Goal: Complete application form: Complete application form

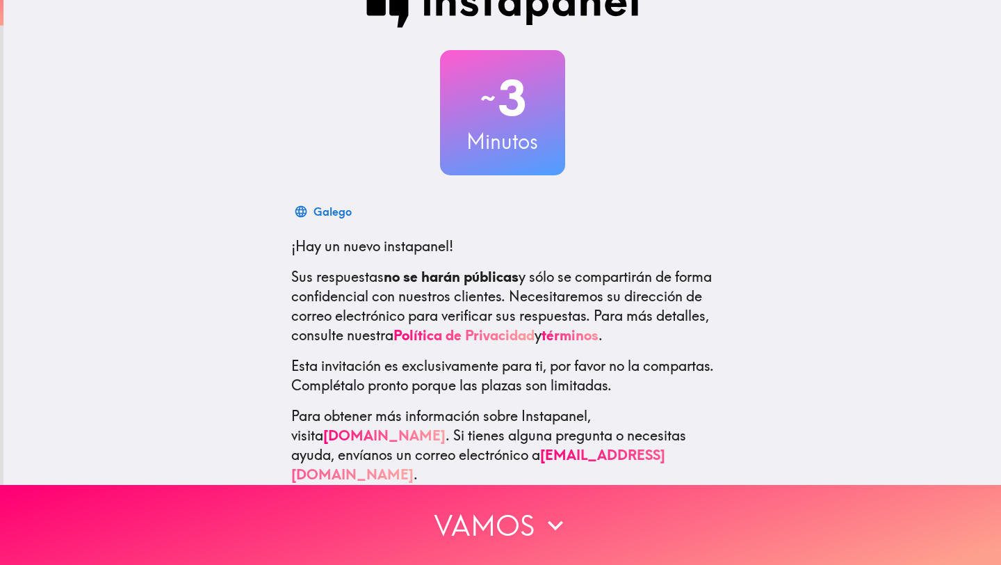
scroll to position [41, 0]
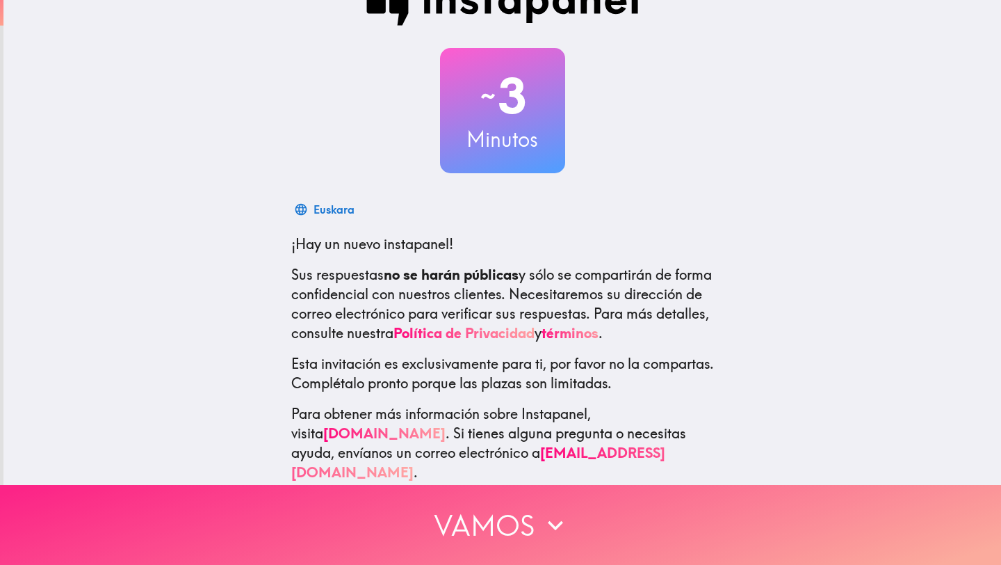
click at [550, 528] on icon "button" at bounding box center [555, 525] width 31 height 31
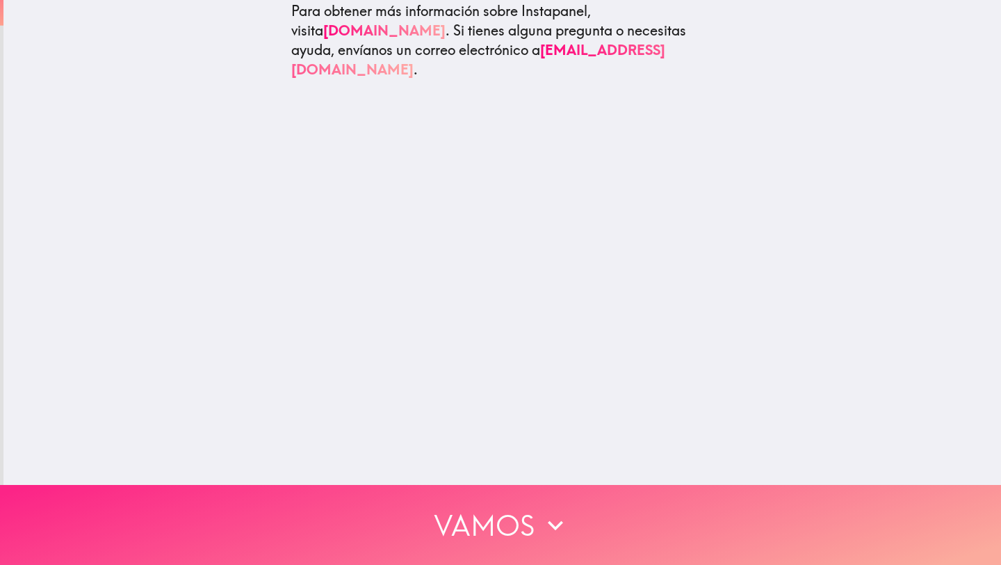
scroll to position [0, 0]
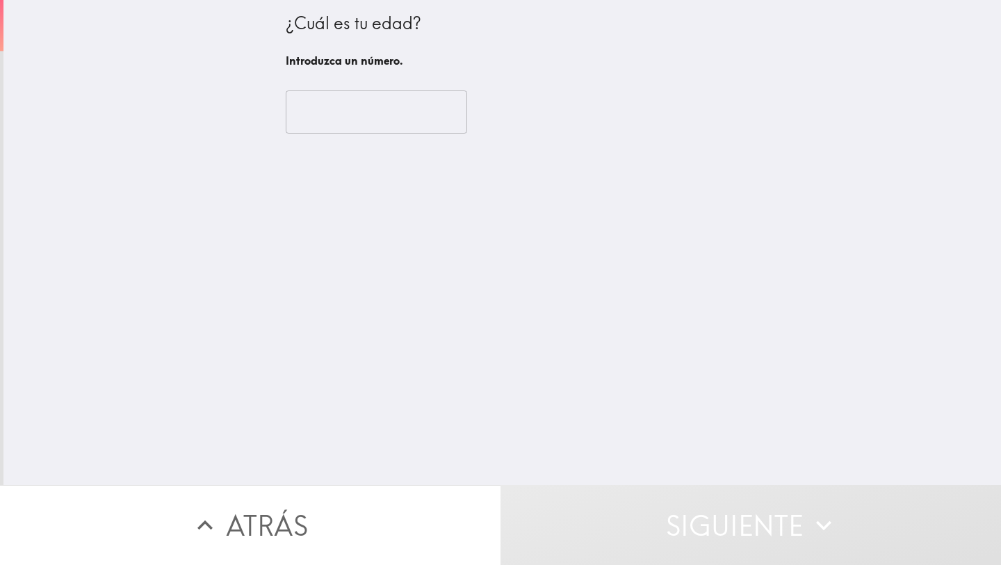
click at [393, 126] on input "number" at bounding box center [376, 111] width 181 height 43
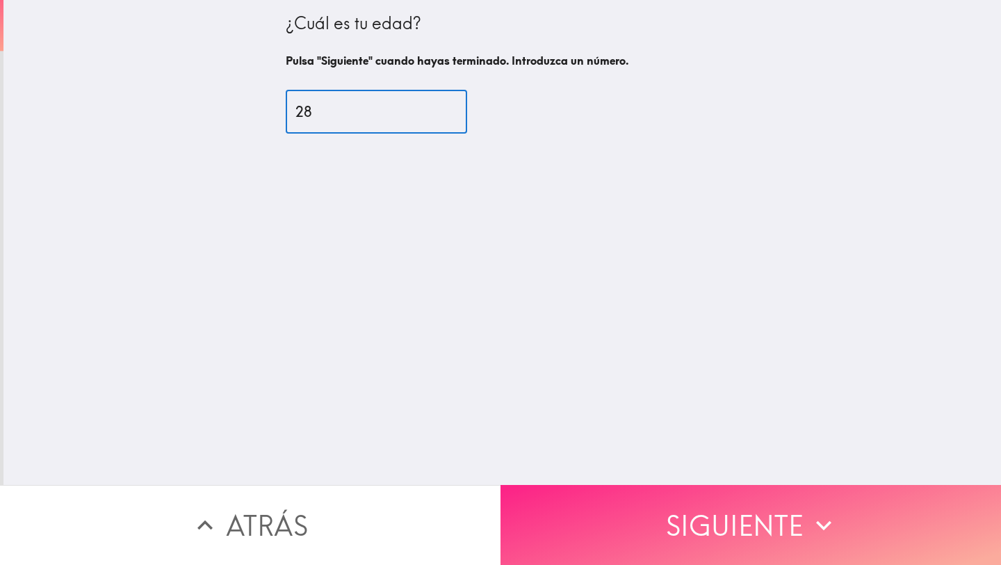
type input "28"
click at [635, 564] on button "Siguiente" at bounding box center [751, 525] width 501 height 80
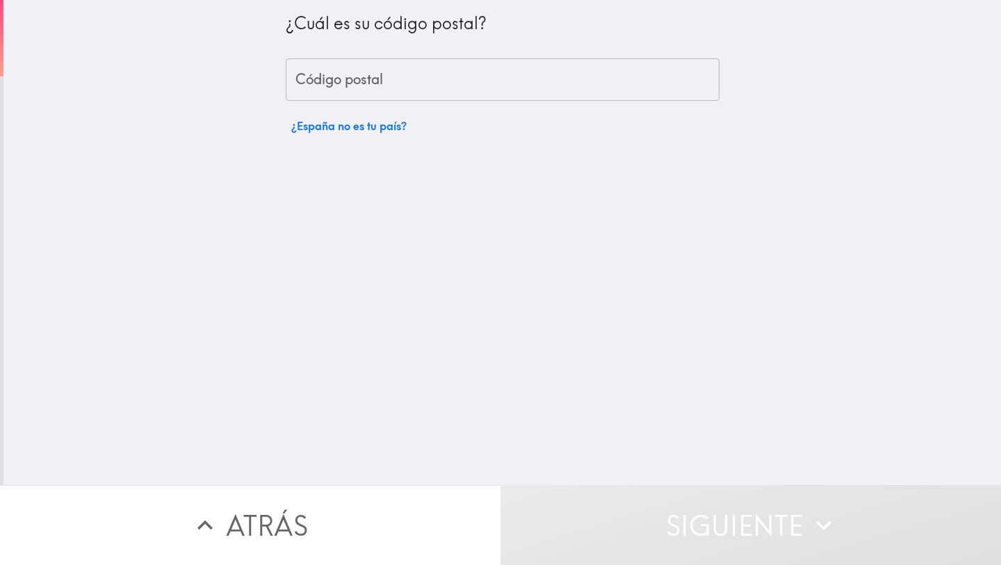
click at [461, 83] on input "Código postal" at bounding box center [503, 79] width 434 height 43
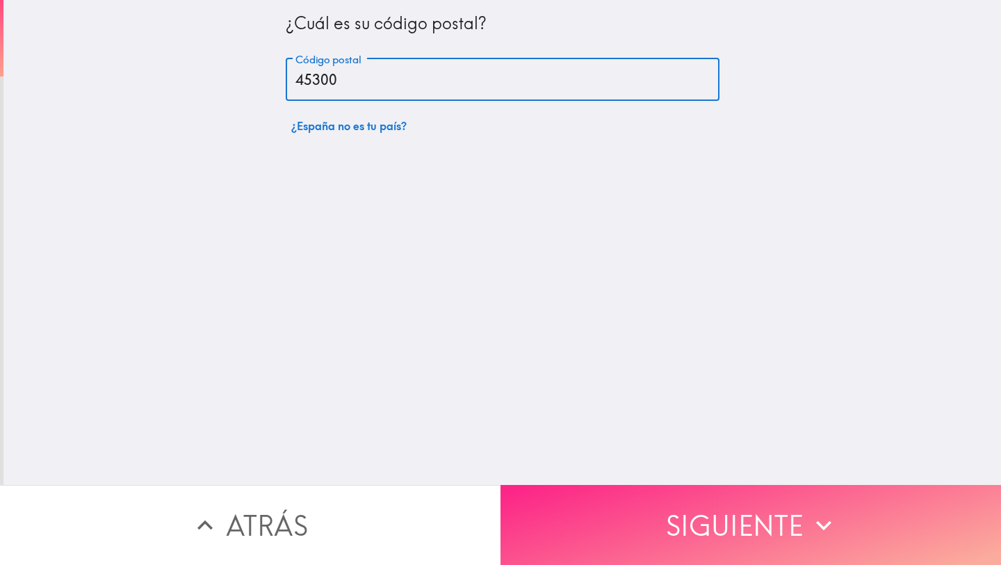
type input "45300"
click at [605, 535] on button "Siguiente" at bounding box center [751, 525] width 501 height 80
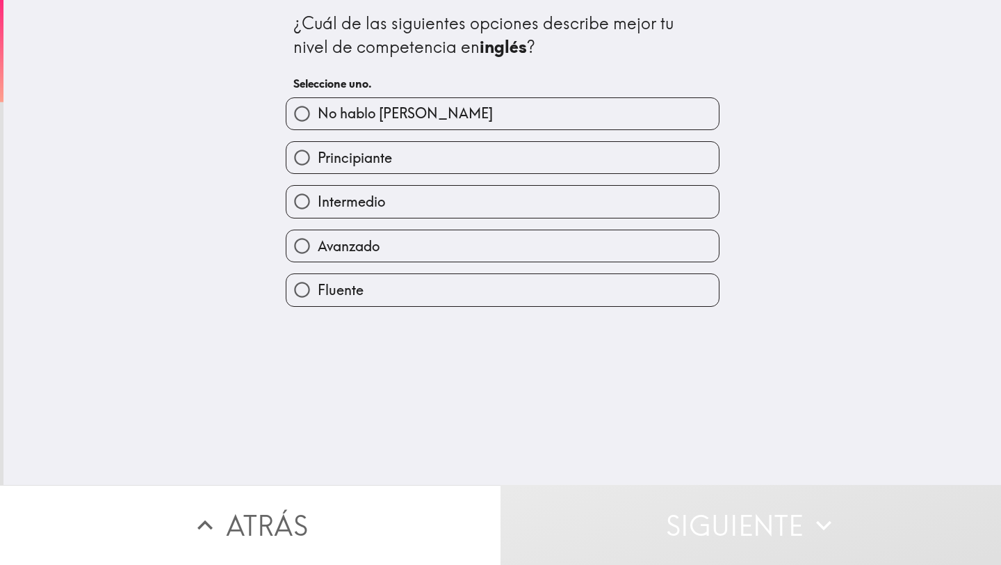
click at [443, 286] on label "Fluente" at bounding box center [502, 289] width 432 height 31
click at [318, 286] on input "Fluente" at bounding box center [301, 289] width 31 height 31
radio input "true"
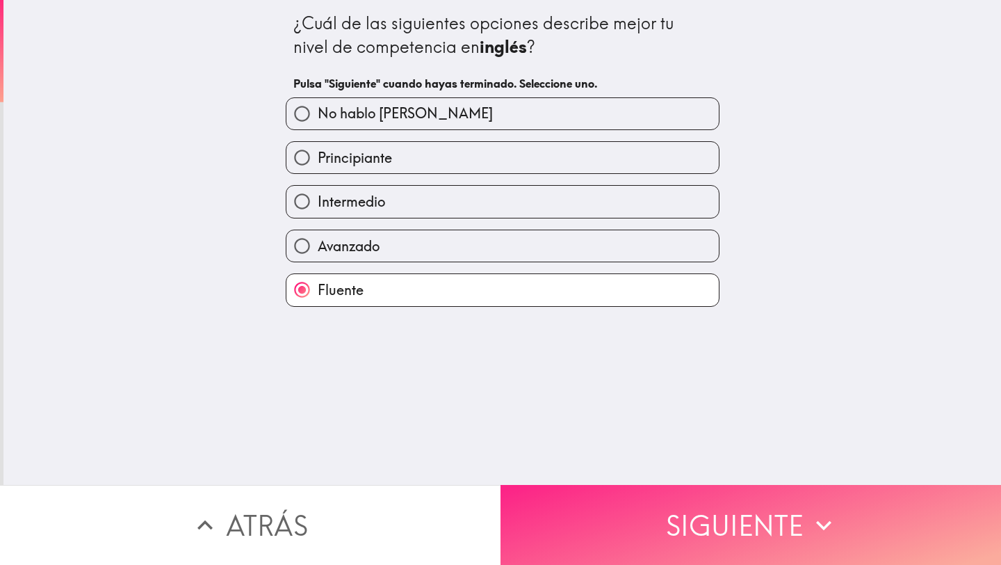
click at [582, 508] on button "Siguiente" at bounding box center [751, 525] width 501 height 80
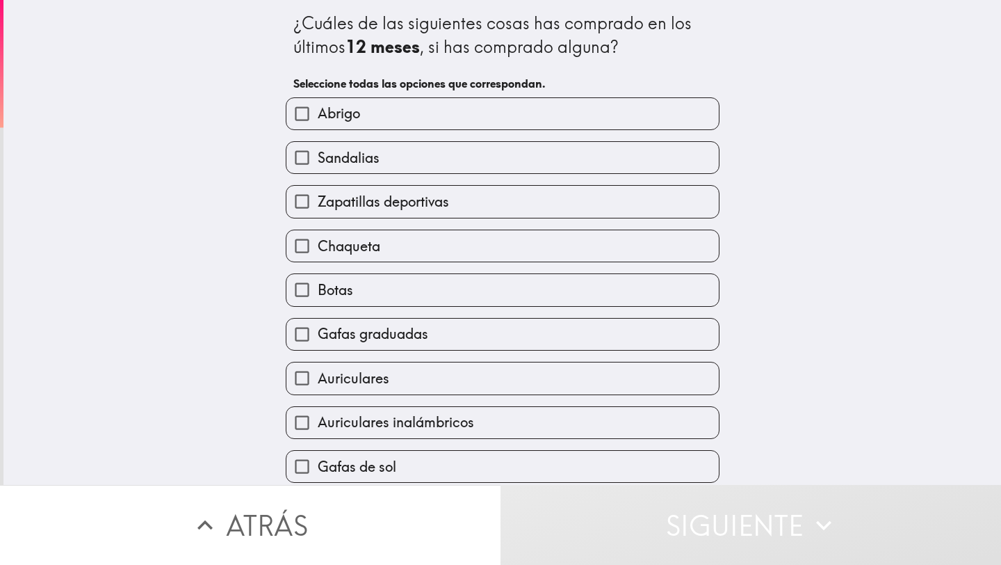
click at [486, 116] on label "Abrigo" at bounding box center [502, 113] width 432 height 31
click at [318, 116] on input "Abrigo" at bounding box center [301, 113] width 31 height 31
checkbox input "true"
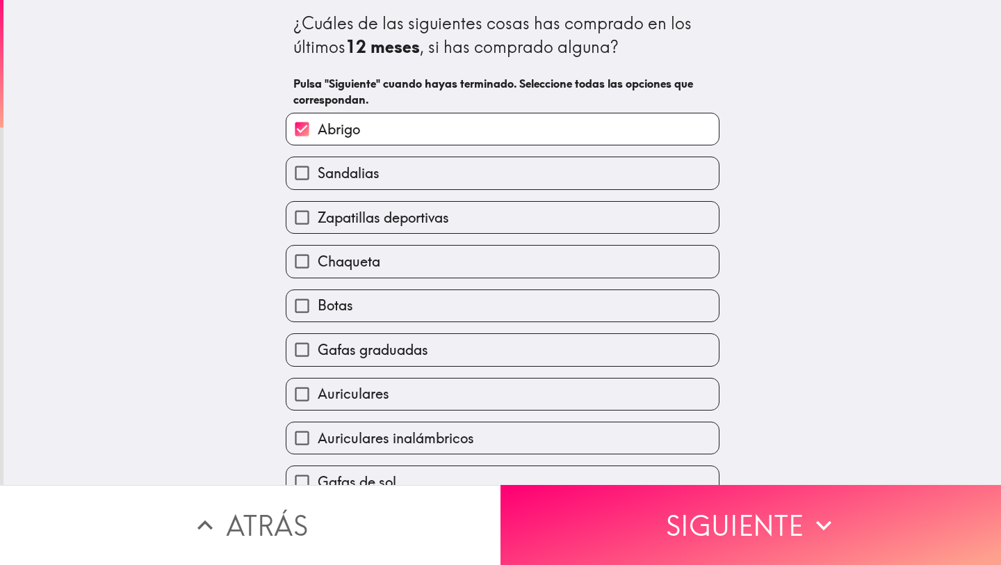
click at [485, 175] on label "Sandalias" at bounding box center [502, 172] width 432 height 31
click at [318, 175] on input "Sandalias" at bounding box center [301, 172] width 31 height 31
checkbox input "true"
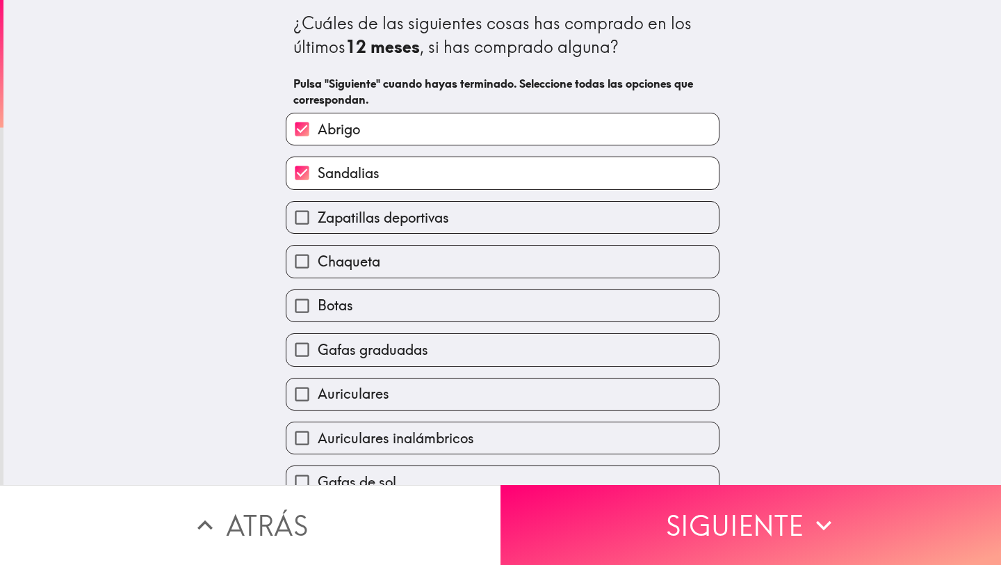
click at [483, 227] on label "Zapatillas deportivas" at bounding box center [502, 217] width 432 height 31
click at [318, 227] on input "Zapatillas deportivas" at bounding box center [301, 217] width 31 height 31
checkbox input "true"
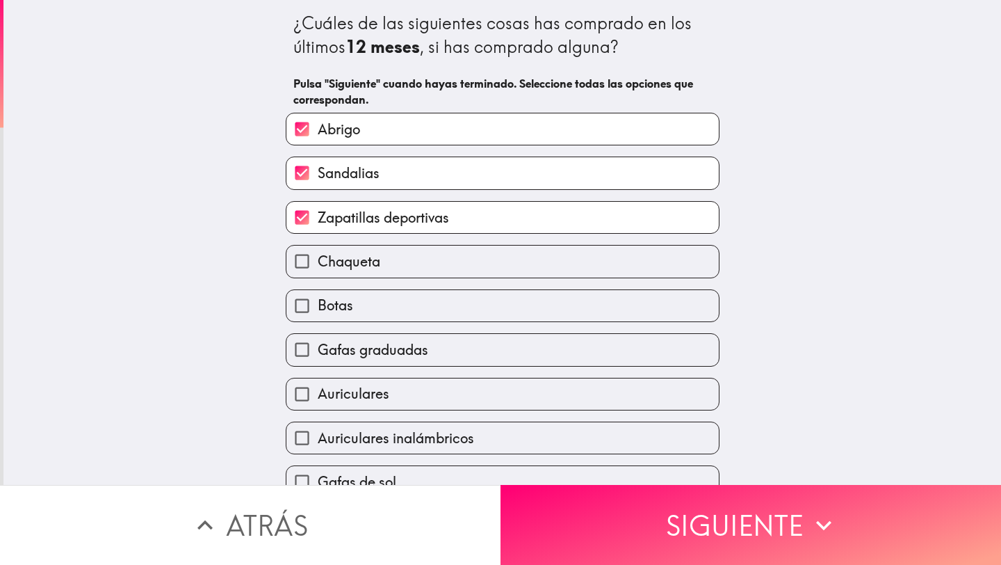
click at [481, 275] on label "Chaqueta" at bounding box center [502, 260] width 432 height 31
click at [318, 275] on input "Chaqueta" at bounding box center [301, 260] width 31 height 31
checkbox input "true"
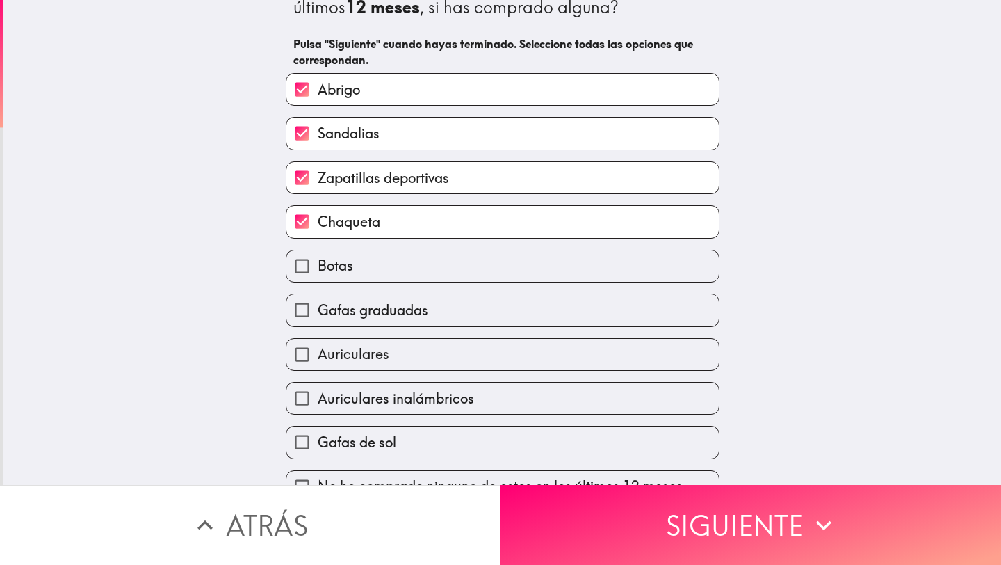
scroll to position [65, 0]
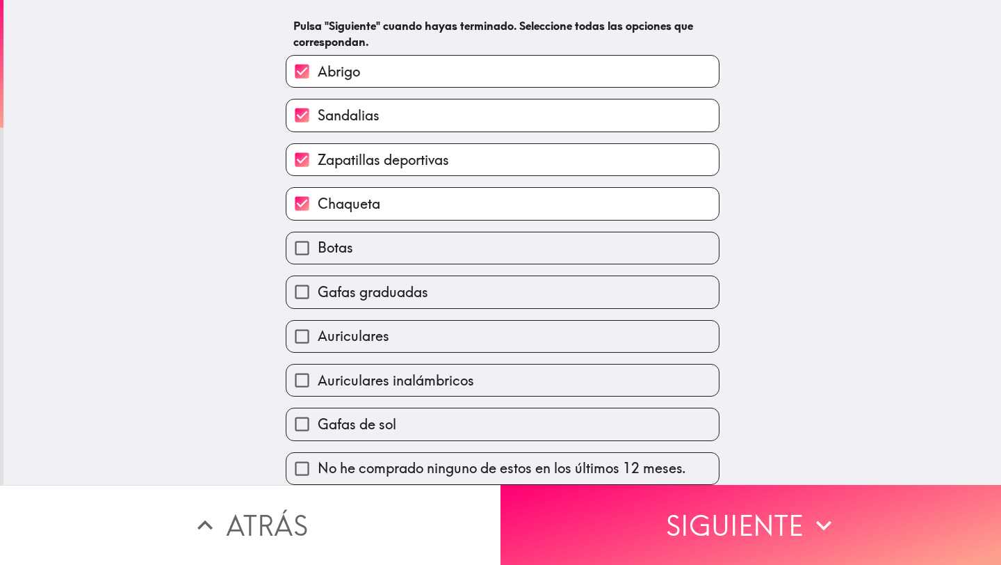
click at [480, 285] on label "Gafas graduadas" at bounding box center [502, 291] width 432 height 31
click at [318, 285] on input "Gafas graduadas" at bounding box center [301, 291] width 31 height 31
checkbox input "true"
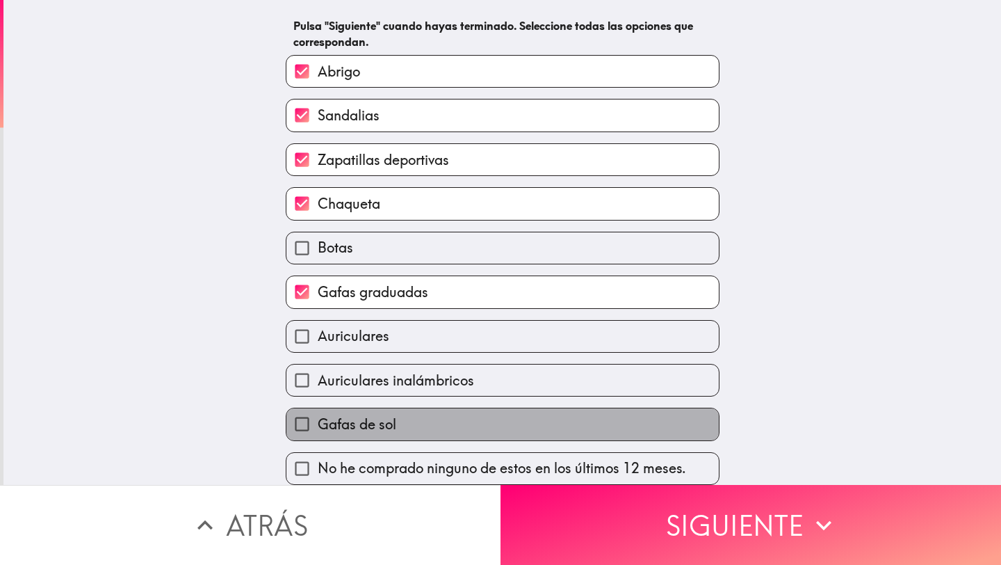
click at [485, 414] on label "Gafas de sol" at bounding box center [502, 423] width 432 height 31
click at [318, 414] on input "Gafas de sol" at bounding box center [301, 423] width 31 height 31
checkbox input "true"
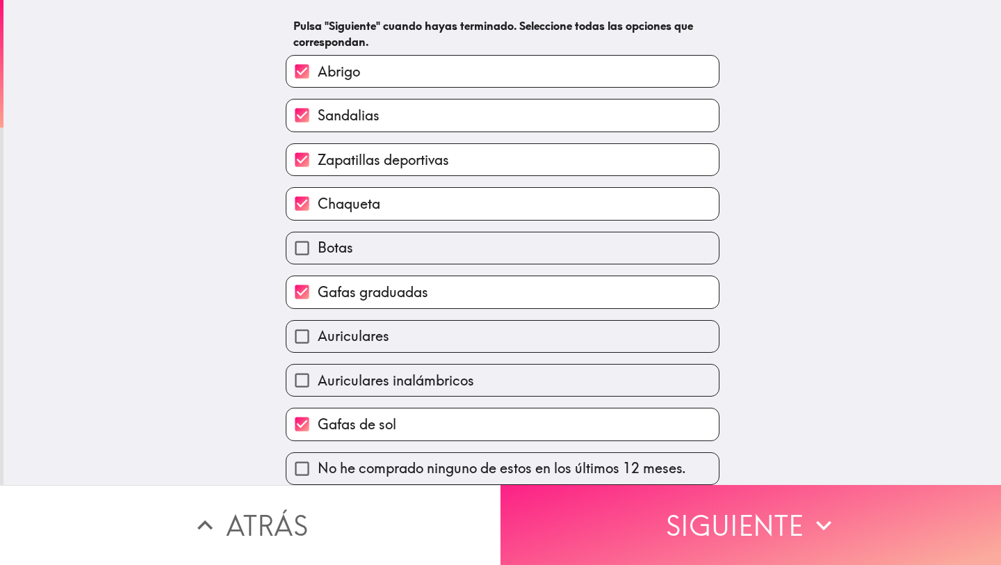
click at [612, 521] on button "Siguiente" at bounding box center [751, 525] width 501 height 80
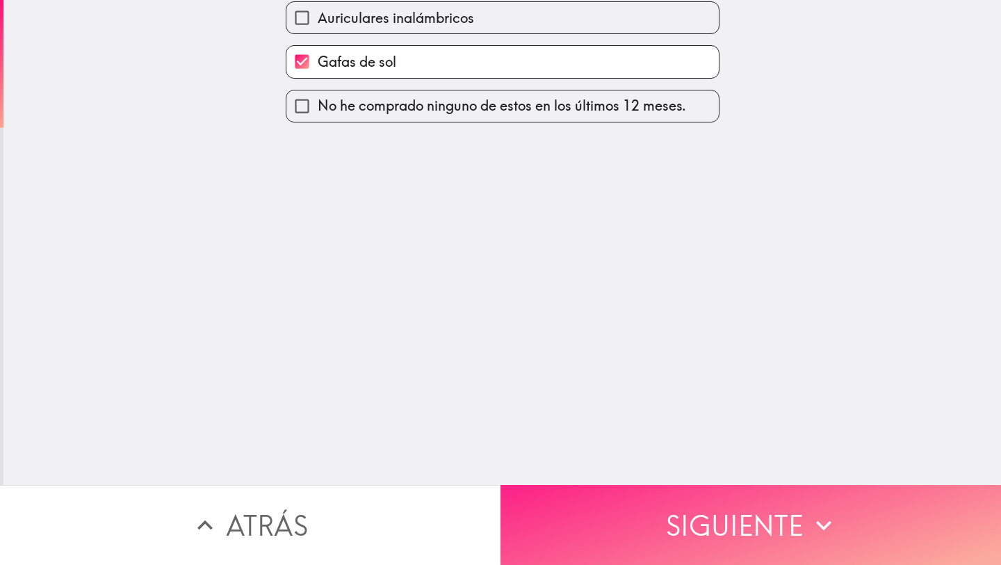
scroll to position [0, 0]
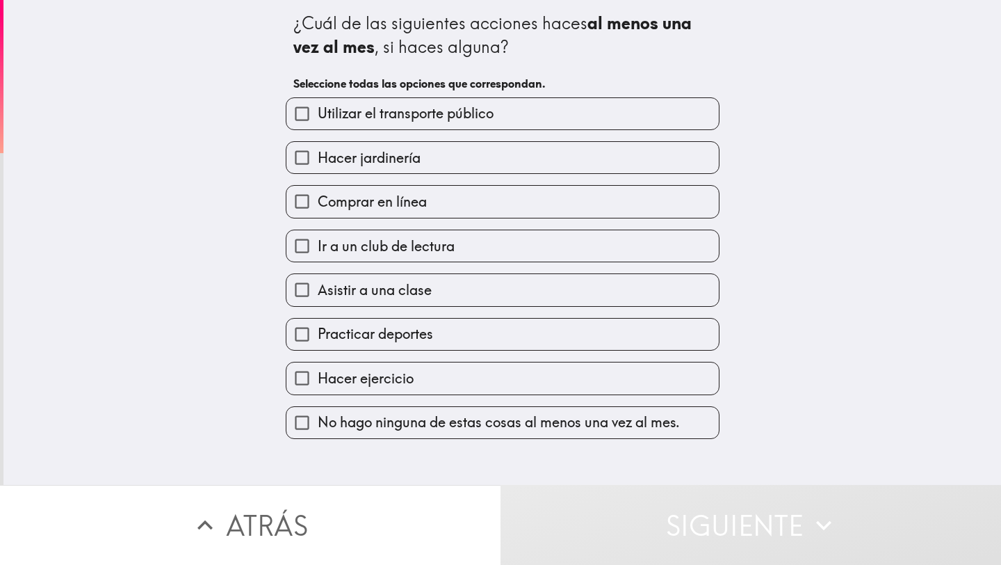
click at [546, 108] on label "Utilizar el transporte público" at bounding box center [502, 113] width 432 height 31
click at [318, 108] on input "Utilizar el transporte público" at bounding box center [301, 113] width 31 height 31
checkbox input "true"
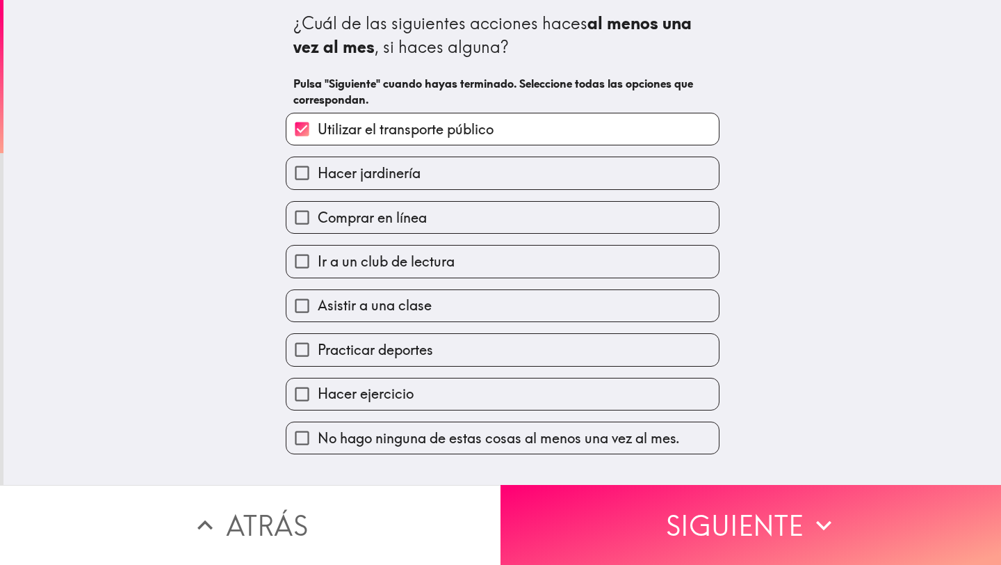
click at [533, 166] on label "Hacer jardinería" at bounding box center [502, 172] width 432 height 31
click at [318, 166] on input "Hacer jardinería" at bounding box center [301, 172] width 31 height 31
checkbox input "true"
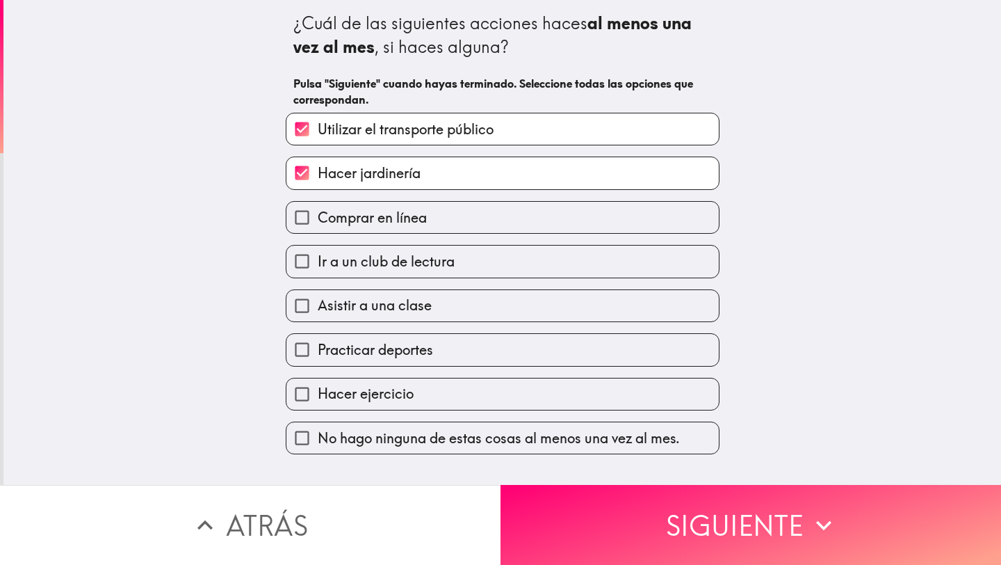
click at [522, 216] on label "Comprar en línea" at bounding box center [502, 217] width 432 height 31
click at [318, 216] on input "Comprar en línea" at bounding box center [301, 217] width 31 height 31
checkbox input "true"
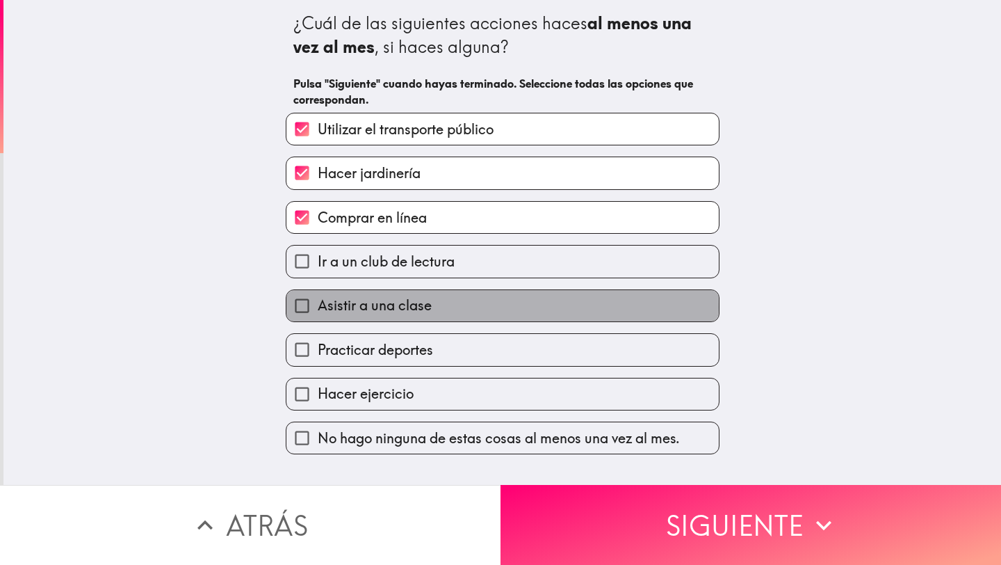
click at [496, 309] on label "Asistir a una clase" at bounding box center [502, 305] width 432 height 31
click at [318, 309] on input "Asistir a una clase" at bounding box center [301, 305] width 31 height 31
checkbox input "true"
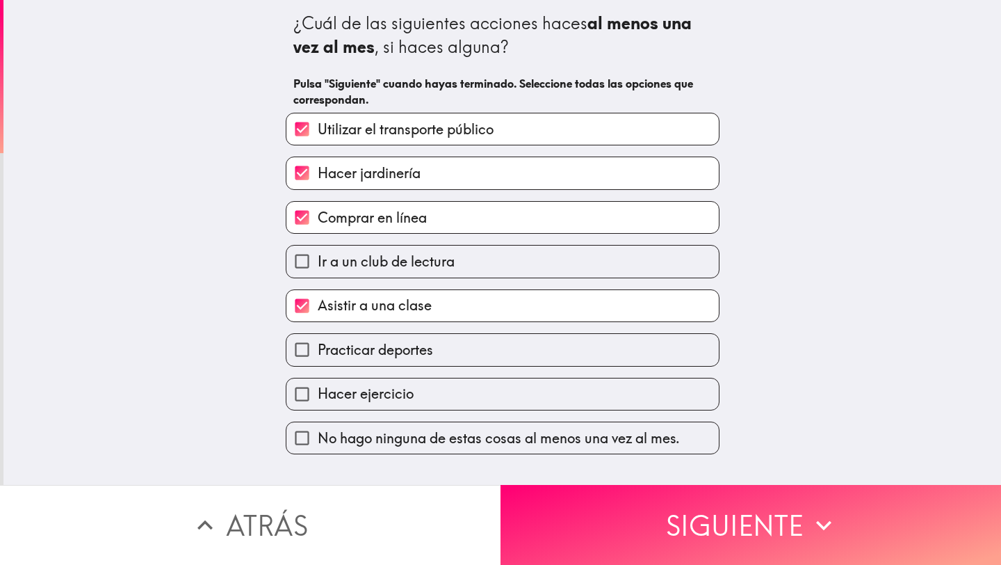
click at [489, 343] on label "Practicar deportes" at bounding box center [502, 349] width 432 height 31
click at [318, 343] on input "Practicar deportes" at bounding box center [301, 349] width 31 height 31
checkbox input "true"
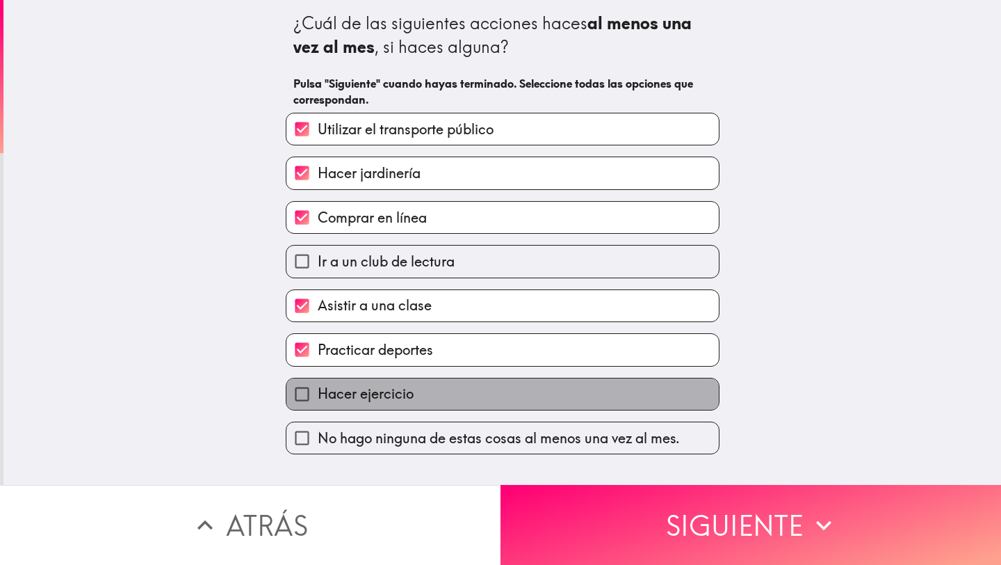
click at [489, 400] on label "Hacer ejercicio" at bounding box center [502, 393] width 432 height 31
click at [318, 400] on input "Hacer ejercicio" at bounding box center [301, 393] width 31 height 31
checkbox input "true"
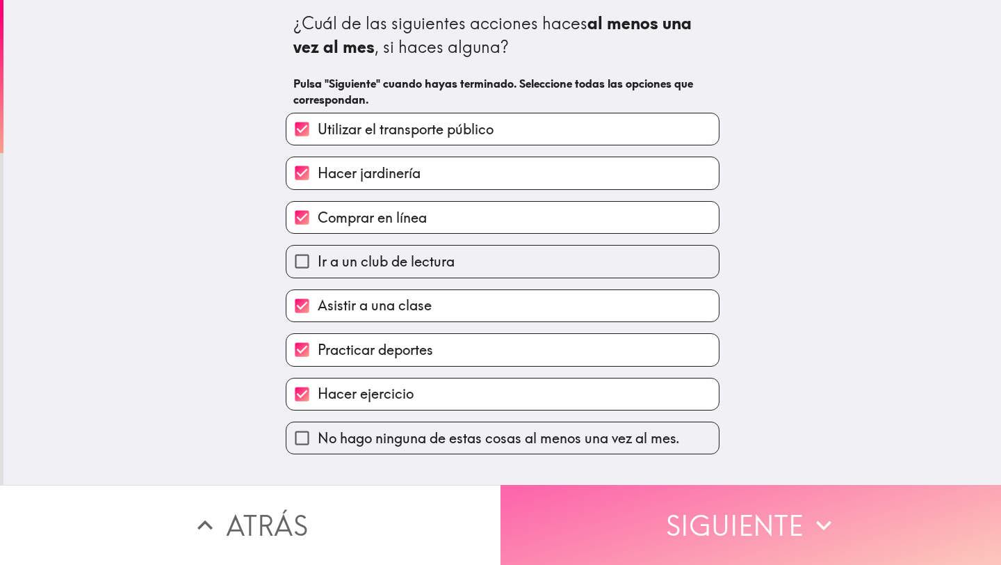
click at [565, 526] on button "Siguiente" at bounding box center [751, 525] width 501 height 80
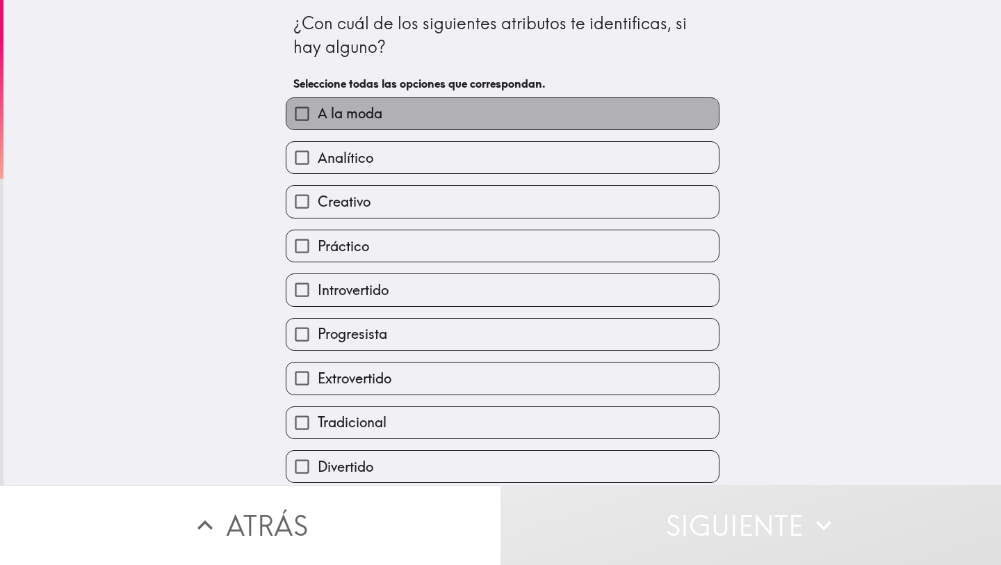
click at [486, 121] on label "A la moda" at bounding box center [502, 113] width 432 height 31
click at [318, 121] on input "A la moda" at bounding box center [301, 113] width 31 height 31
checkbox input "true"
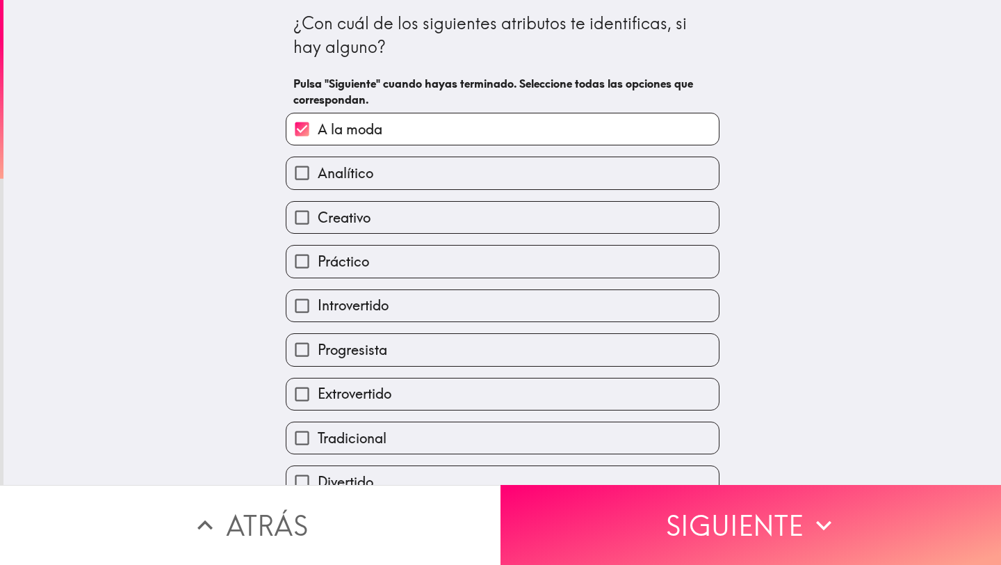
scroll to position [65, 0]
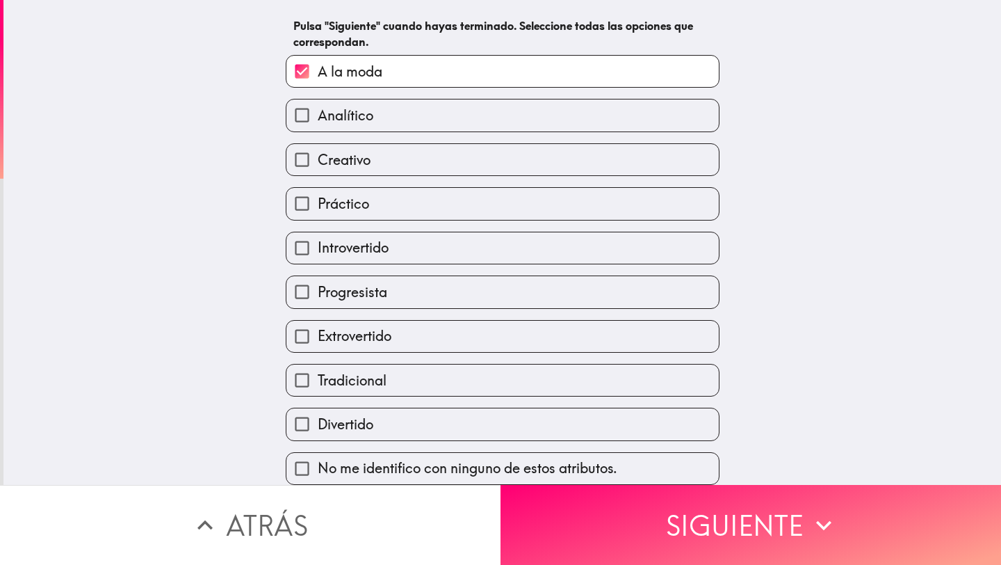
click at [477, 208] on label "Práctico" at bounding box center [502, 203] width 432 height 31
click at [318, 208] on input "Práctico" at bounding box center [301, 203] width 31 height 31
checkbox input "true"
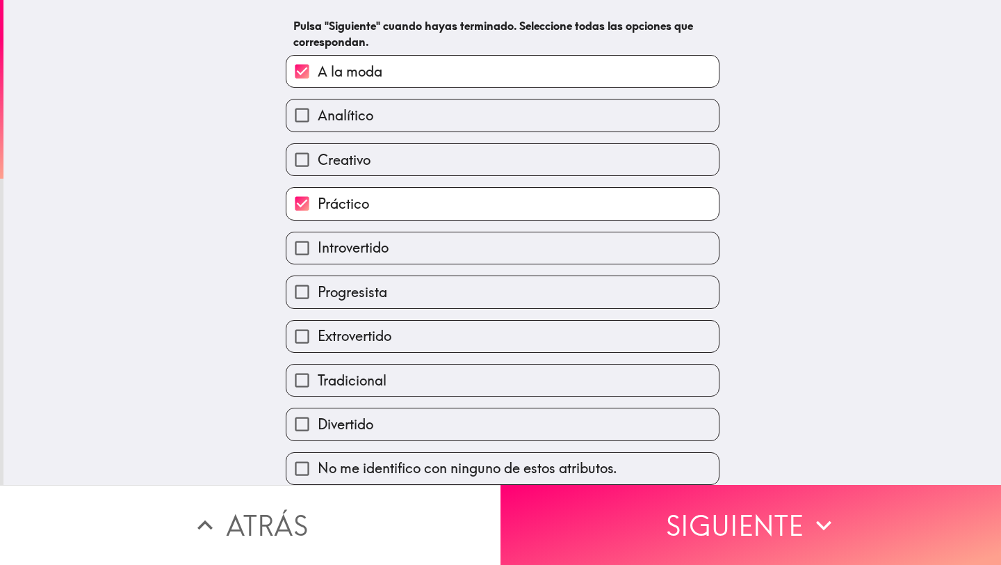
click at [476, 290] on label "Progresista" at bounding box center [502, 291] width 432 height 31
click at [318, 290] on input "Progresista" at bounding box center [301, 291] width 31 height 31
checkbox input "true"
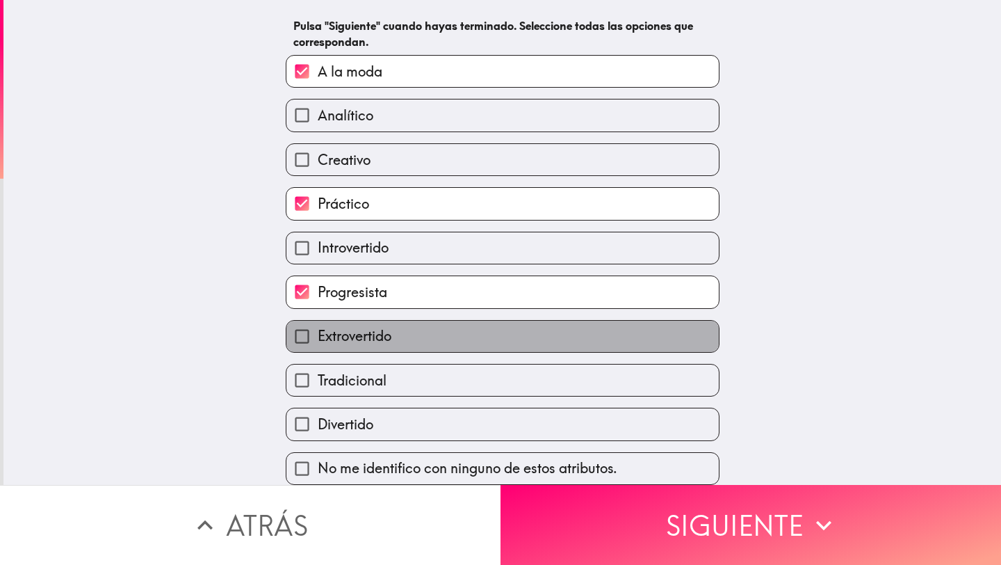
click at [473, 327] on label "Extrovertido" at bounding box center [502, 336] width 432 height 31
click at [318, 327] on input "Extrovertido" at bounding box center [301, 336] width 31 height 31
checkbox input "true"
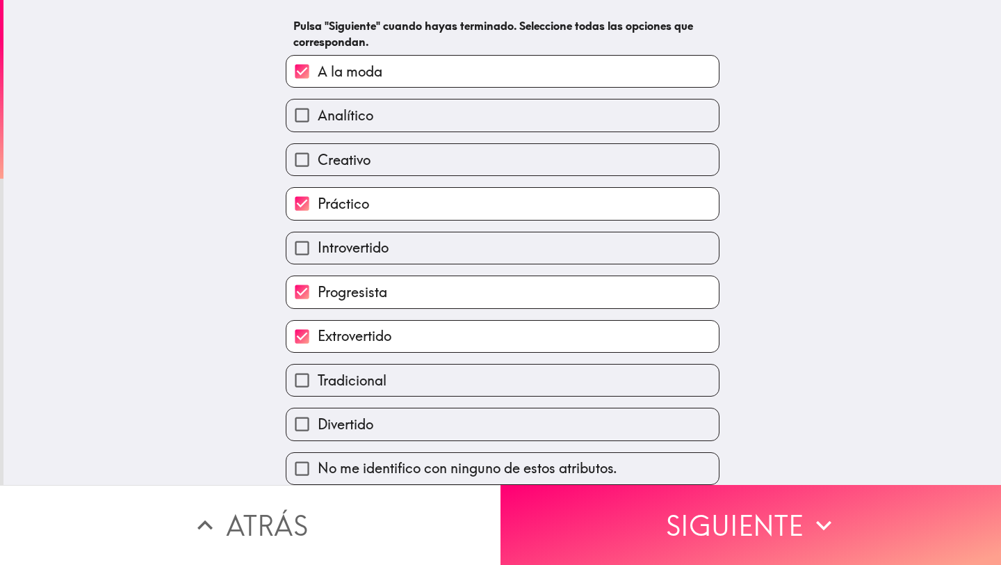
click at [467, 423] on label "Divertido" at bounding box center [502, 423] width 432 height 31
click at [318, 423] on input "Divertido" at bounding box center [301, 423] width 31 height 31
checkbox input "true"
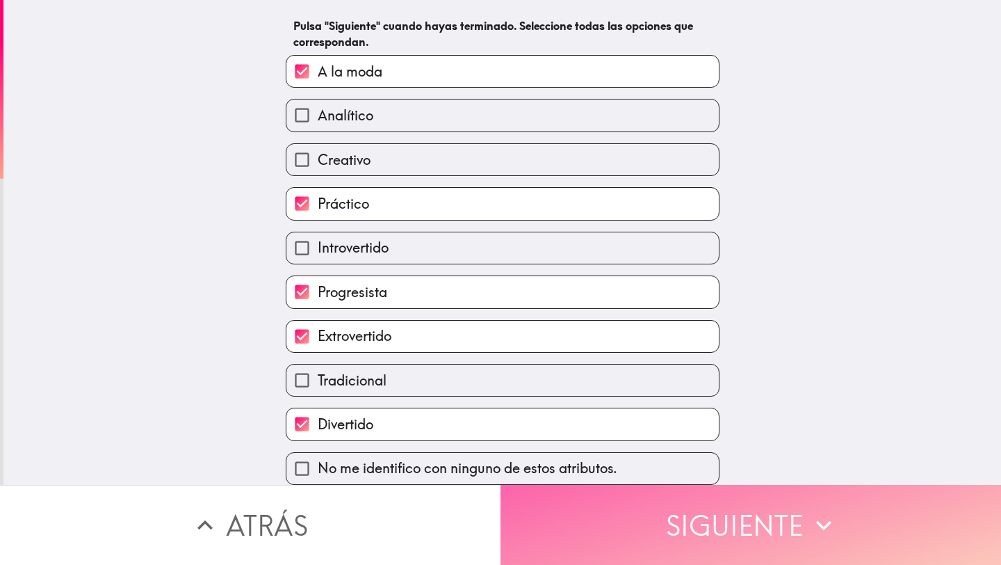
click at [554, 562] on button "Siguiente" at bounding box center [751, 525] width 501 height 80
